Goal: Task Accomplishment & Management: Manage account settings

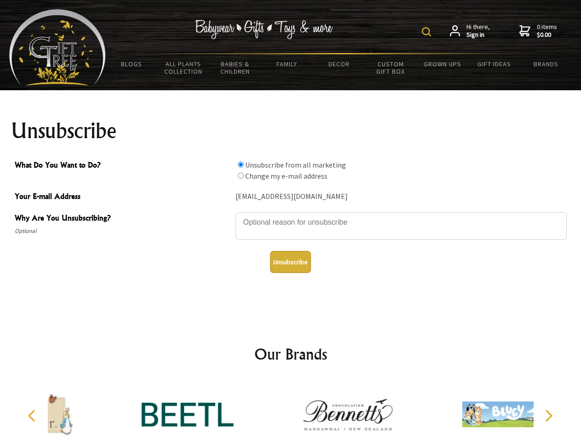
click at [428, 32] on img at bounding box center [426, 31] width 9 height 9
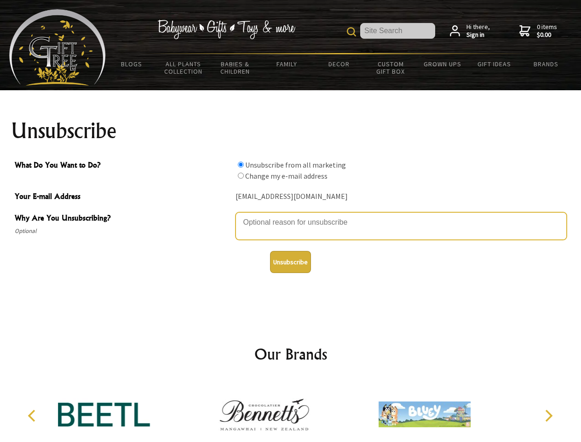
click at [291, 215] on textarea "Why Are You Unsubscribing?" at bounding box center [401, 226] width 331 height 28
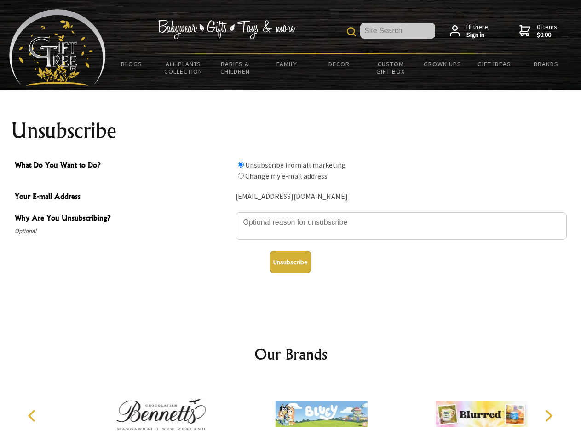
click at [241, 164] on input "What Do You Want to Do?" at bounding box center [241, 165] width 6 height 6
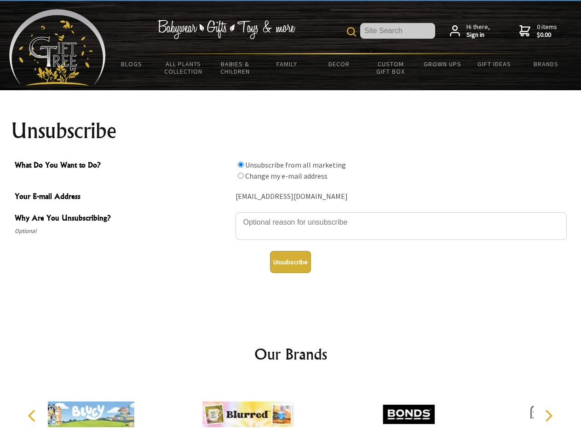
click at [241, 175] on input "What Do You Want to Do?" at bounding box center [241, 176] width 6 height 6
radio input "true"
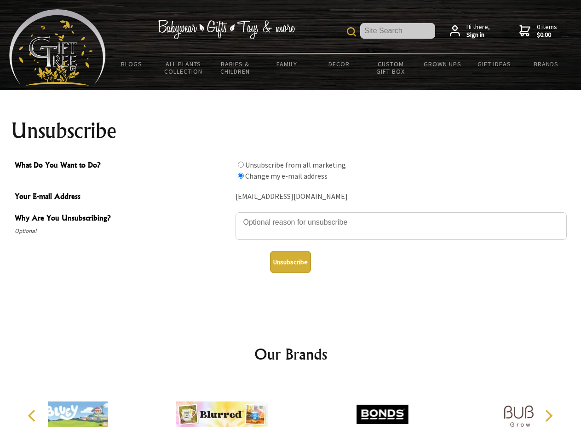
click at [290, 262] on button "Unsubscribe" at bounding box center [290, 262] width 41 height 22
click at [33, 416] on icon "Previous" at bounding box center [33, 416] width 12 height 12
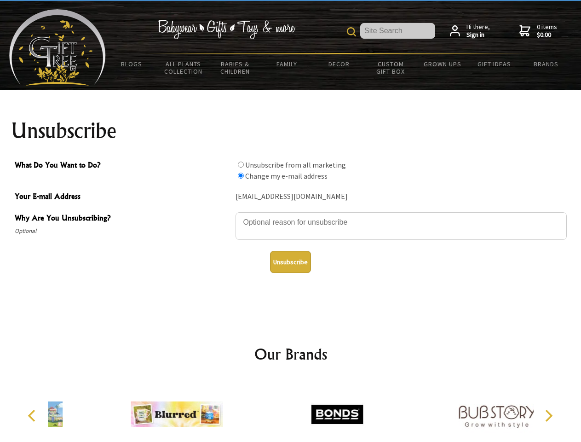
click at [549, 416] on icon "Next" at bounding box center [548, 416] width 12 height 12
